Goal: Task Accomplishment & Management: Use online tool/utility

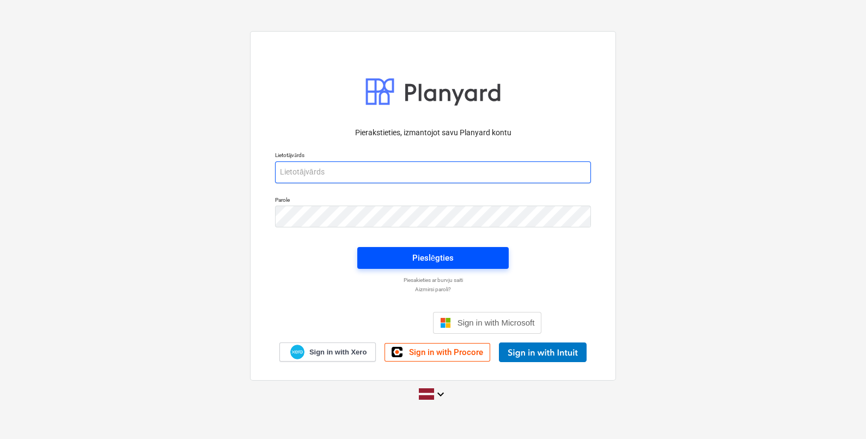
type input "[EMAIL_ADDRESS][DOMAIN_NAME]"
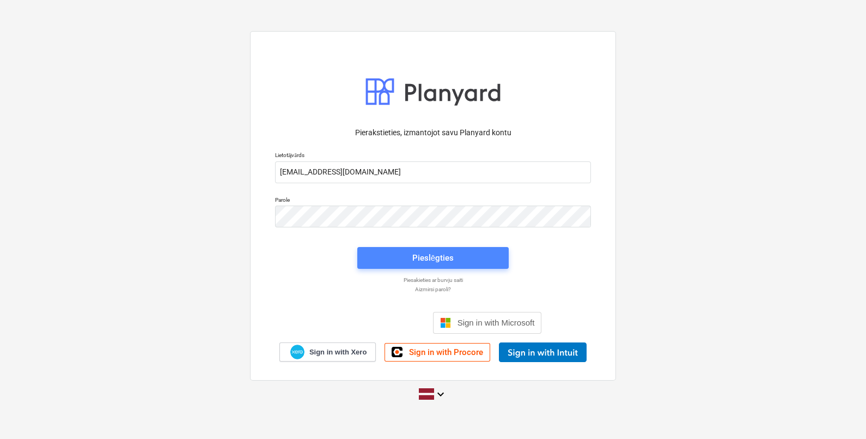
click at [447, 254] on div "Pieslēgties" at bounding box center [433, 258] width 41 height 14
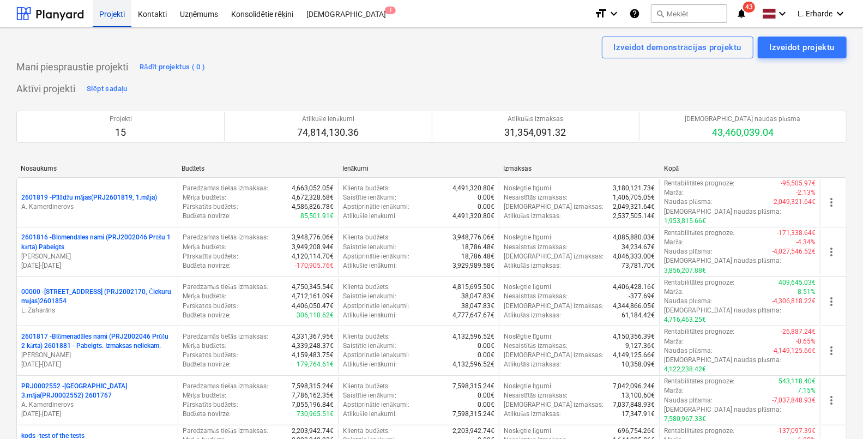
click at [112, 16] on div "Projekti" at bounding box center [112, 13] width 39 height 28
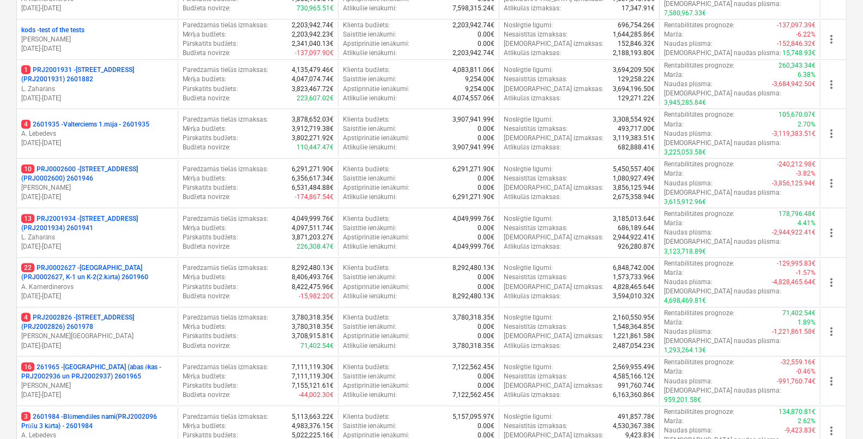
scroll to position [410, 0]
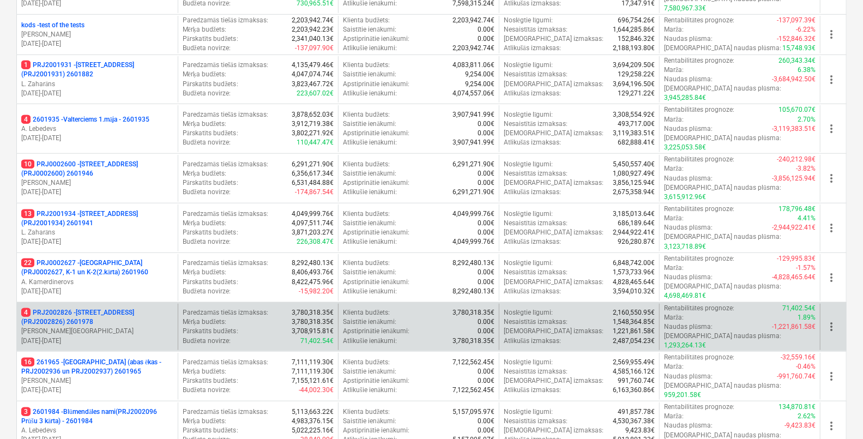
click at [104, 308] on p "4 PRJ2002826 - [STREET_ADDRESS] (PRJ2002826) 2601978" at bounding box center [97, 317] width 152 height 19
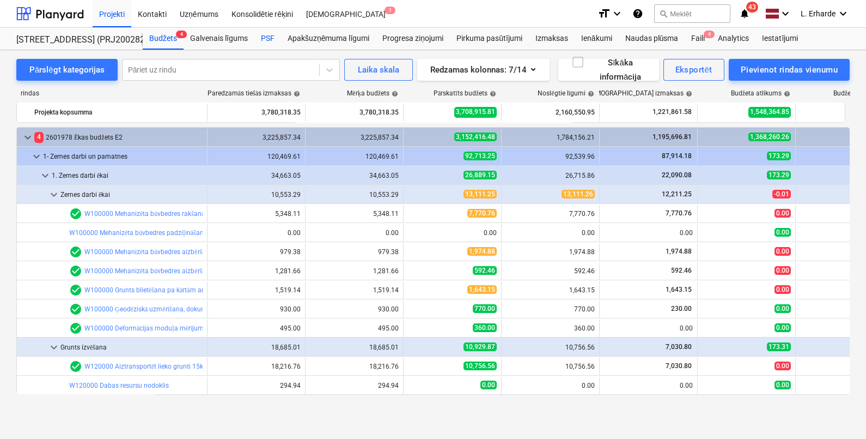
click at [268, 43] on div "PSF" at bounding box center [267, 39] width 27 height 22
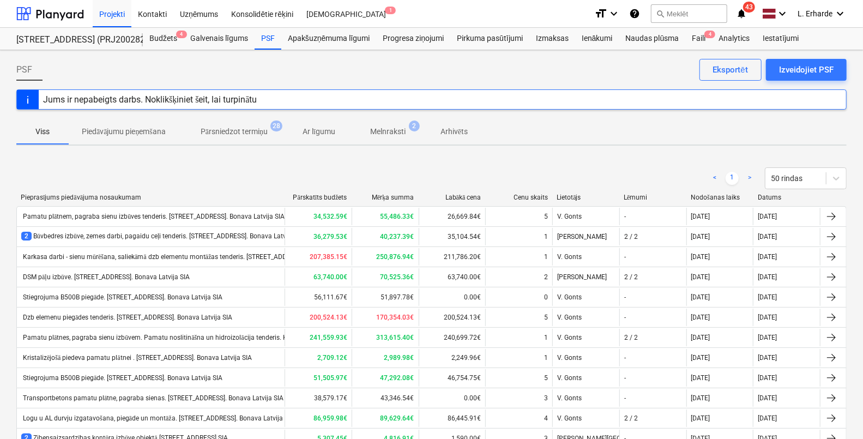
scroll to position [771, 0]
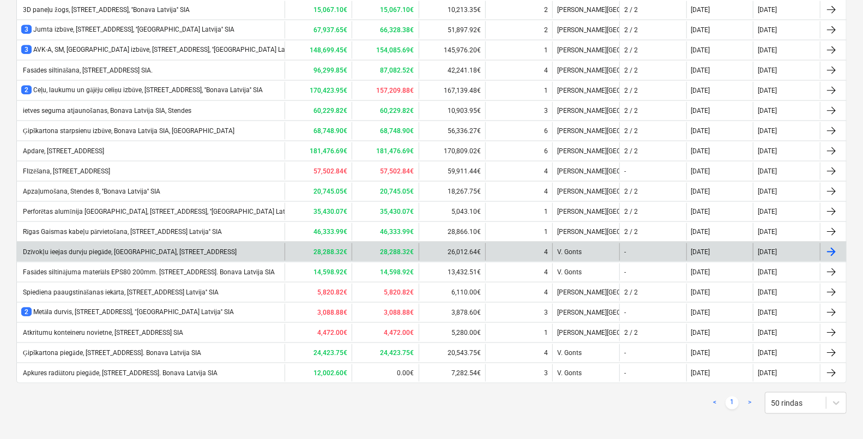
click at [217, 251] on div "Dzīvokļu ieejas durvju piegāde, [GEOGRAPHIC_DATA], [STREET_ADDRESS]" at bounding box center [151, 251] width 268 height 17
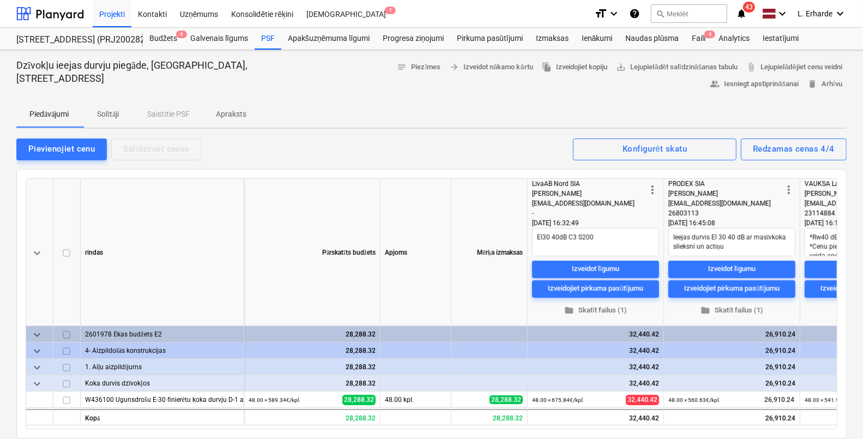
type textarea "x"
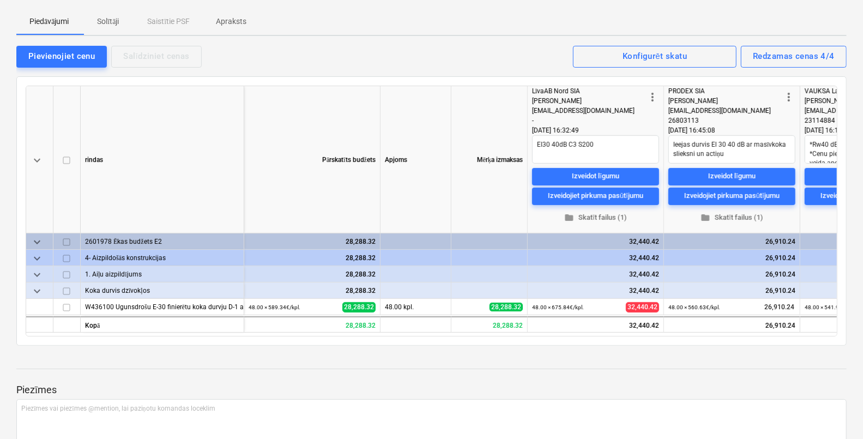
scroll to position [93, 0]
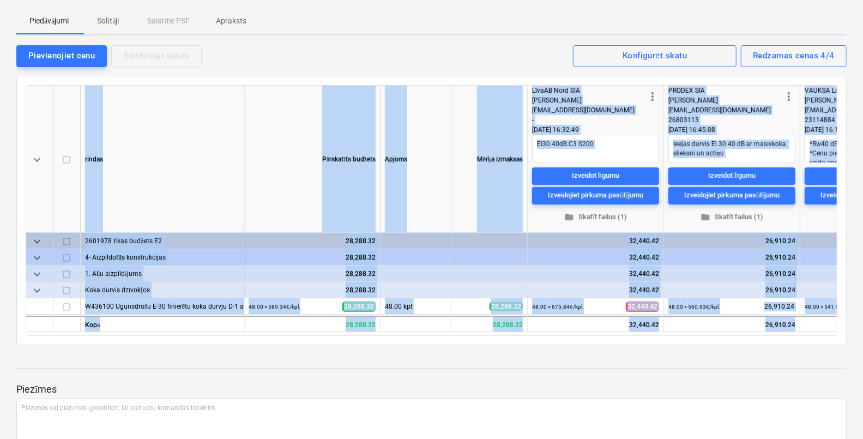
drag, startPoint x: 622, startPoint y: 335, endPoint x: 695, endPoint y: 347, distance: 74.5
click at [695, 347] on div "Dzīvokļu ieejas durvju piegāde, montāža, [GEOGRAPHIC_DATA] [GEOGRAPHIC_DATA] SI…" at bounding box center [431, 339] width 863 height 765
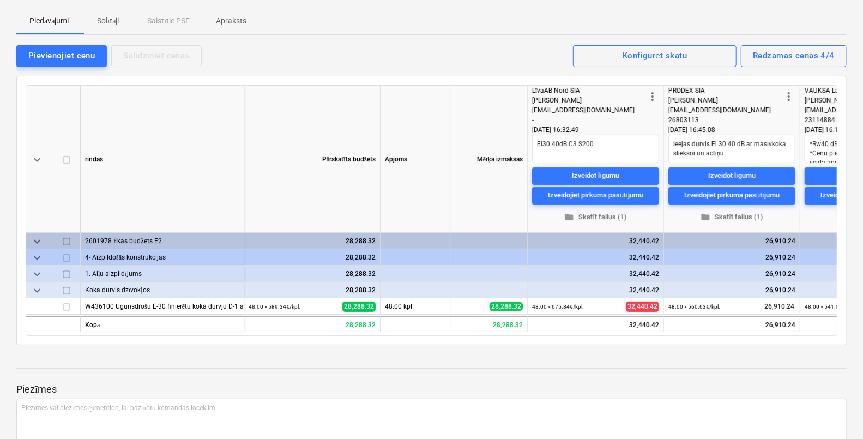
drag, startPoint x: 695, startPoint y: 347, endPoint x: 640, endPoint y: 377, distance: 62.7
click at [640, 377] on div at bounding box center [431, 378] width 830 height 9
drag, startPoint x: 622, startPoint y: 334, endPoint x: 666, endPoint y: 336, distance: 44.2
click at [666, 336] on div "keyboard_arrow_down rindas Pārskatīts budžets Apjoms Mērķa izmaksas more_vert L…" at bounding box center [431, 210] width 830 height 269
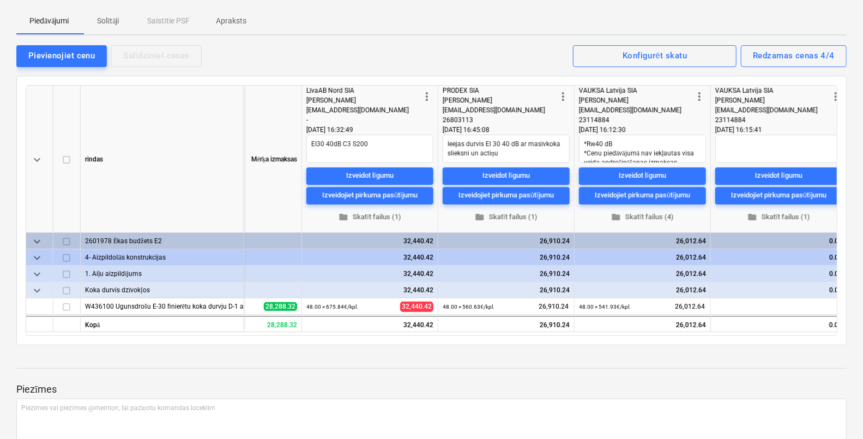
scroll to position [0, 235]
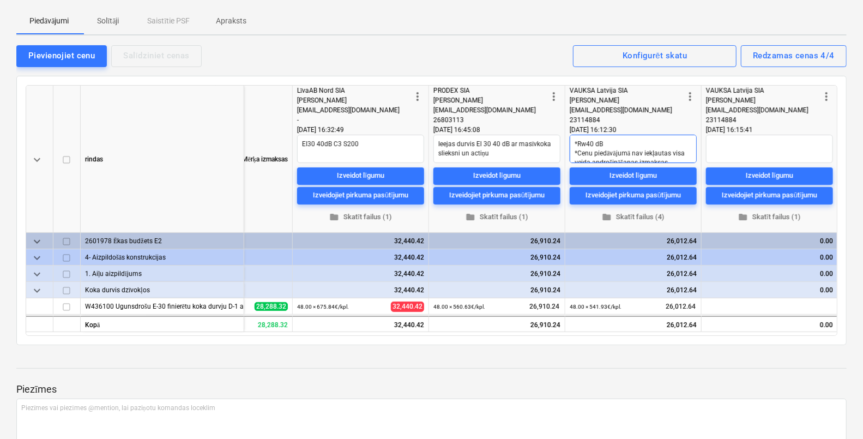
click at [670, 142] on textarea "*Rw40 dB *Cenu piedāvājumā nav iekļautas visa veida apdrošināšanas izmaksas. *C…" at bounding box center [632, 149] width 127 height 28
click at [685, 148] on textarea "*Rw40 dB *Cenu piedāvājumā nav iekļautas visa veida apdrošināšanas izmaksas. *C…" at bounding box center [632, 149] width 127 height 28
click at [681, 148] on textarea "*Rw40 dB *Cenu piedāvājumā nav iekļautas visa veida apdrošināšanas izmaksas. *C…" at bounding box center [632, 149] width 127 height 28
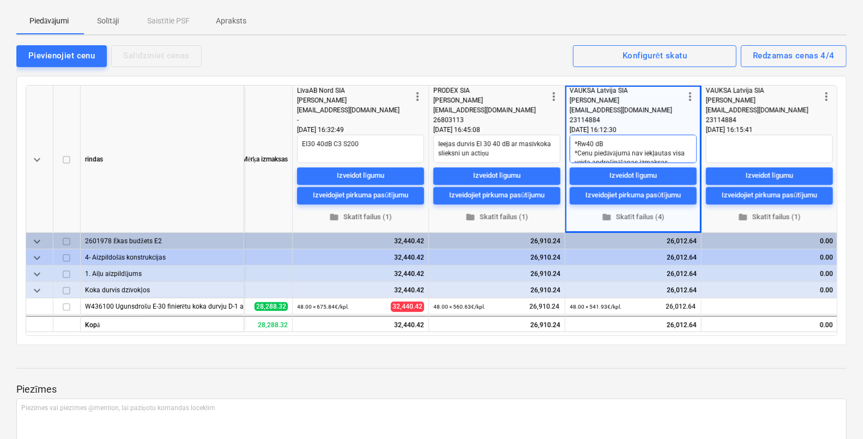
click at [681, 148] on textarea "*Rw40 dB *Cenu piedāvājumā nav iekļautas visa veida apdrošināšanas izmaksas. *C…" at bounding box center [632, 149] width 127 height 28
click at [690, 142] on textarea "*Rw40 dB *Cenu piedāvājumā nav iekļautas visa veida apdrošināšanas izmaksas. *C…" at bounding box center [632, 149] width 127 height 28
click at [758, 142] on textarea at bounding box center [769, 149] width 127 height 28
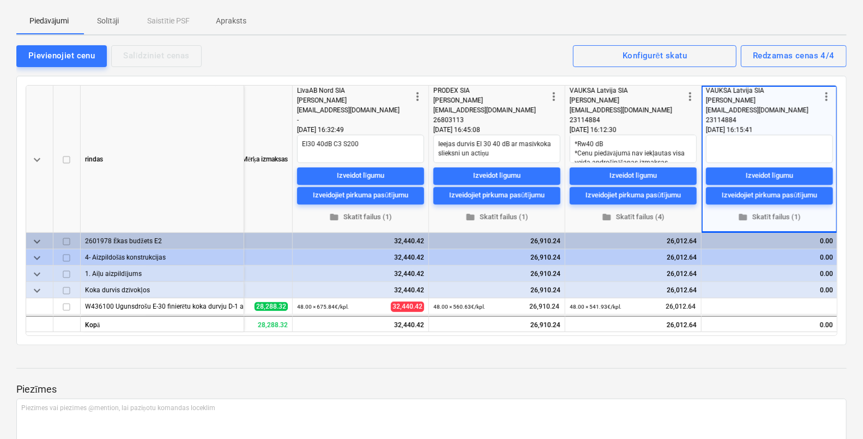
click at [519, 395] on div at bounding box center [431, 396] width 830 height 3
